Goal: Information Seeking & Learning: Learn about a topic

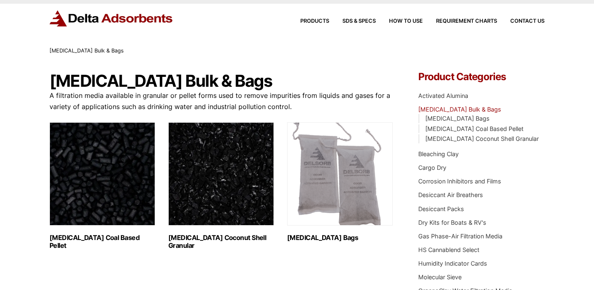
scroll to position [22, 0]
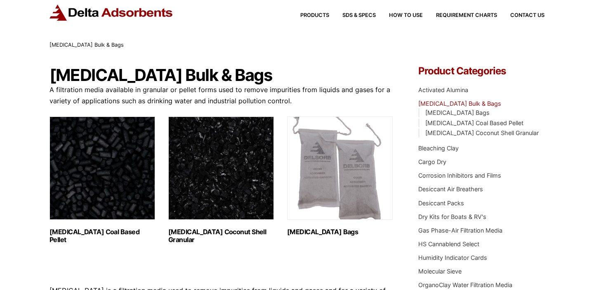
click at [223, 175] on img "Visit product category Activated Carbon Coconut Shell Granular" at bounding box center [221, 167] width 106 height 103
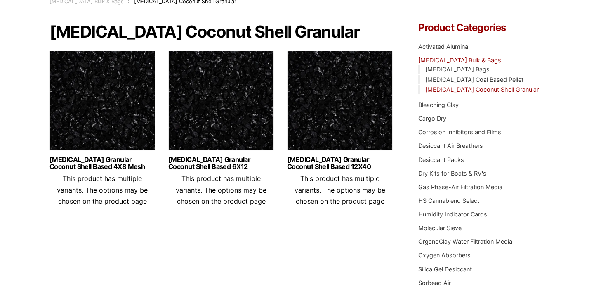
scroll to position [66, 0]
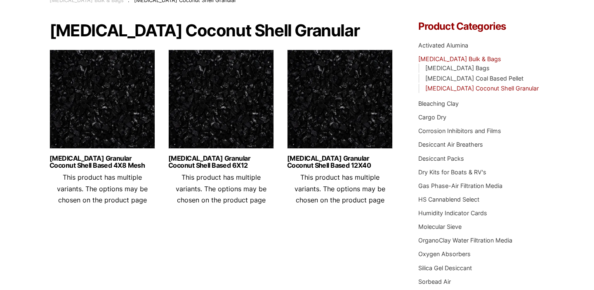
click at [122, 119] on img at bounding box center [103, 101] width 106 height 103
click at [228, 113] on img at bounding box center [221, 101] width 106 height 103
click at [115, 132] on img at bounding box center [103, 101] width 106 height 103
click at [316, 120] on img at bounding box center [340, 101] width 106 height 103
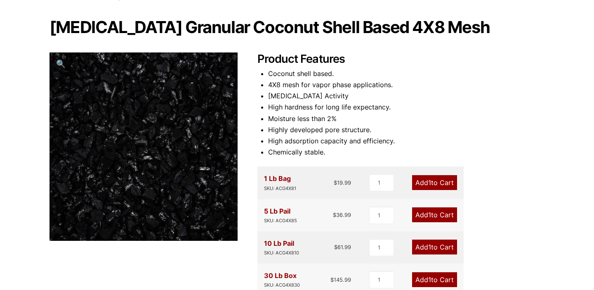
scroll to position [70, 0]
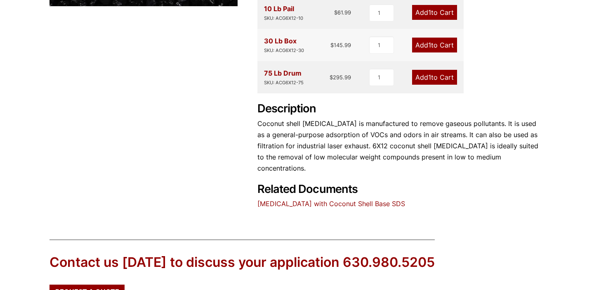
scroll to position [305, 0]
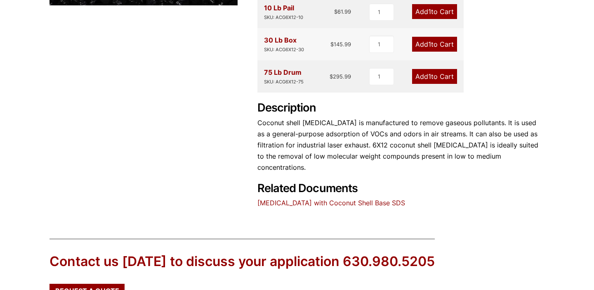
click at [329, 192] on div "Product Features Coconut shell based. 6X12 mesh for vapor phase applications. C…" at bounding box center [401, 13] width 287 height 392
click at [327, 199] on link "[MEDICAL_DATA] with Coconut Shell Base SDS" at bounding box center [332, 203] width 148 height 8
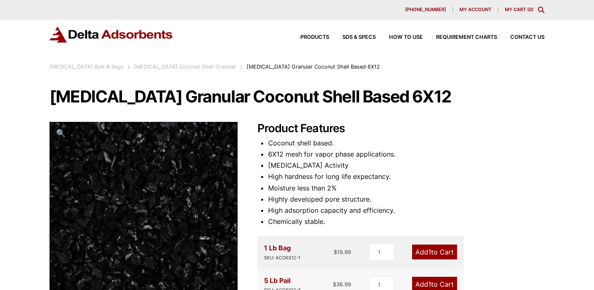
scroll to position [0, 0]
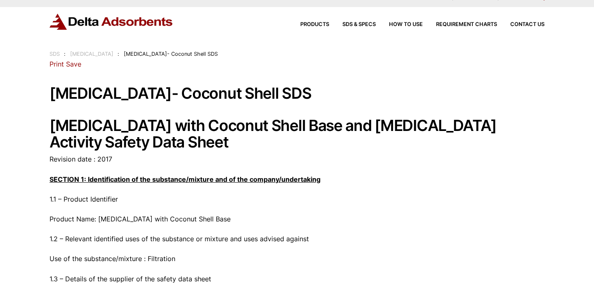
scroll to position [12, 0]
